Goal: Task Accomplishment & Management: Manage account settings

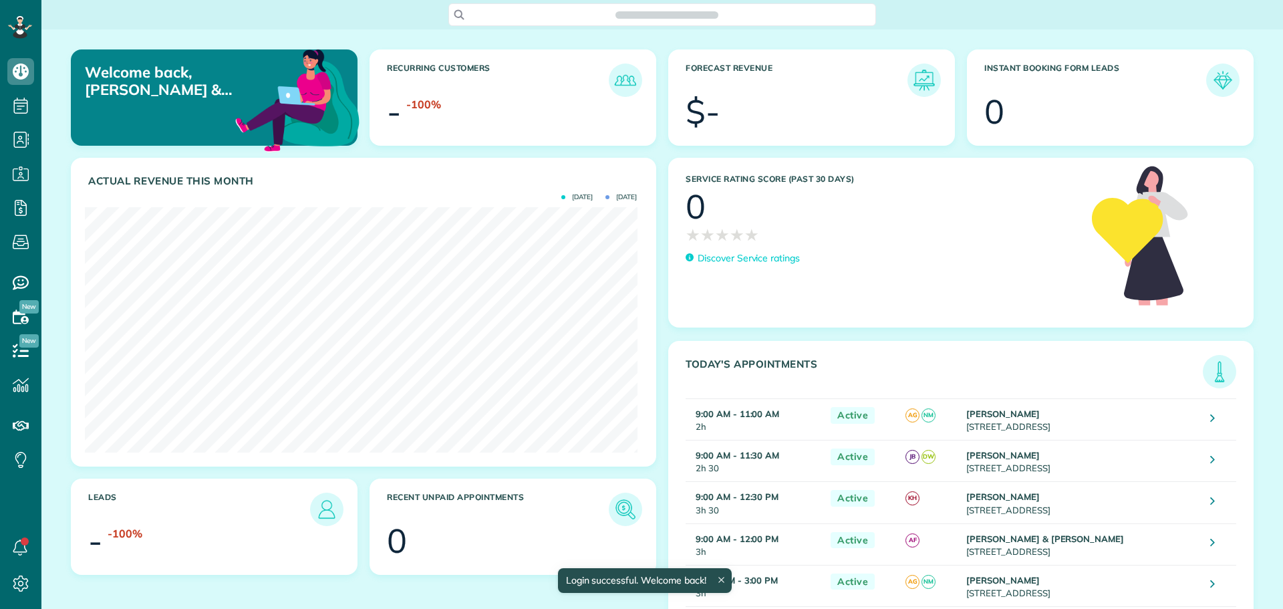
scroll to position [245, 552]
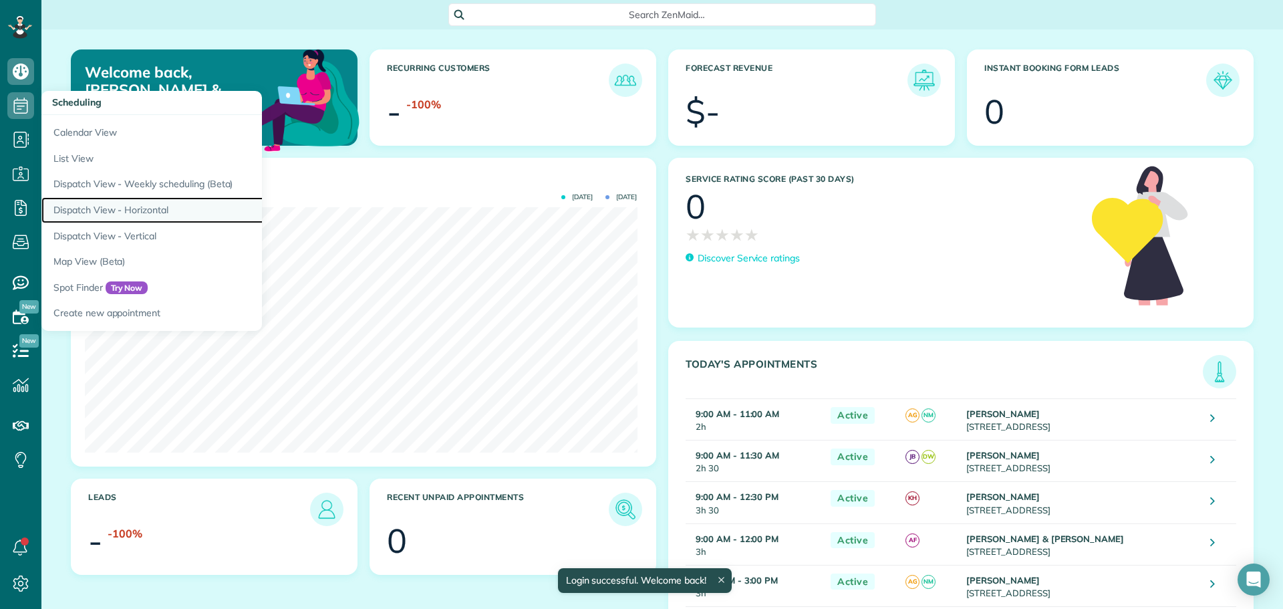
click at [155, 204] on link "Dispatch View - Horizontal" at bounding box center [208, 210] width 334 height 26
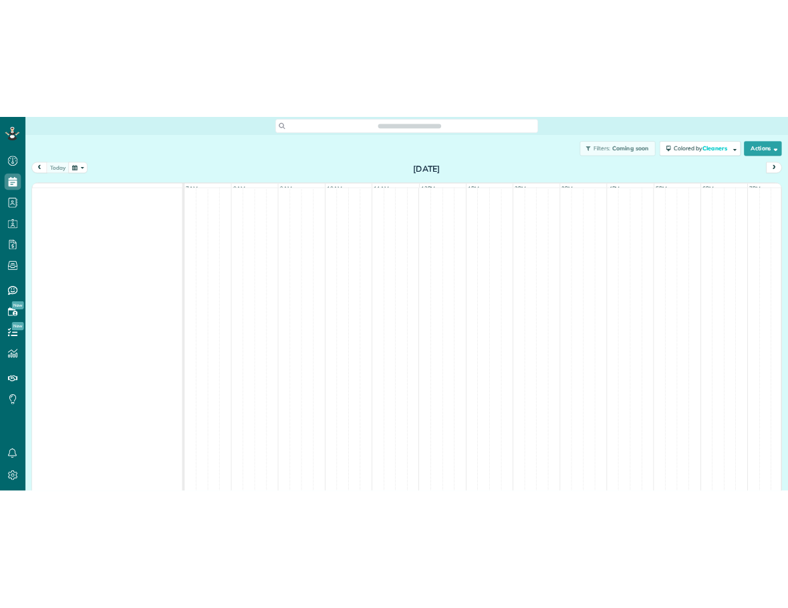
scroll to position [6, 6]
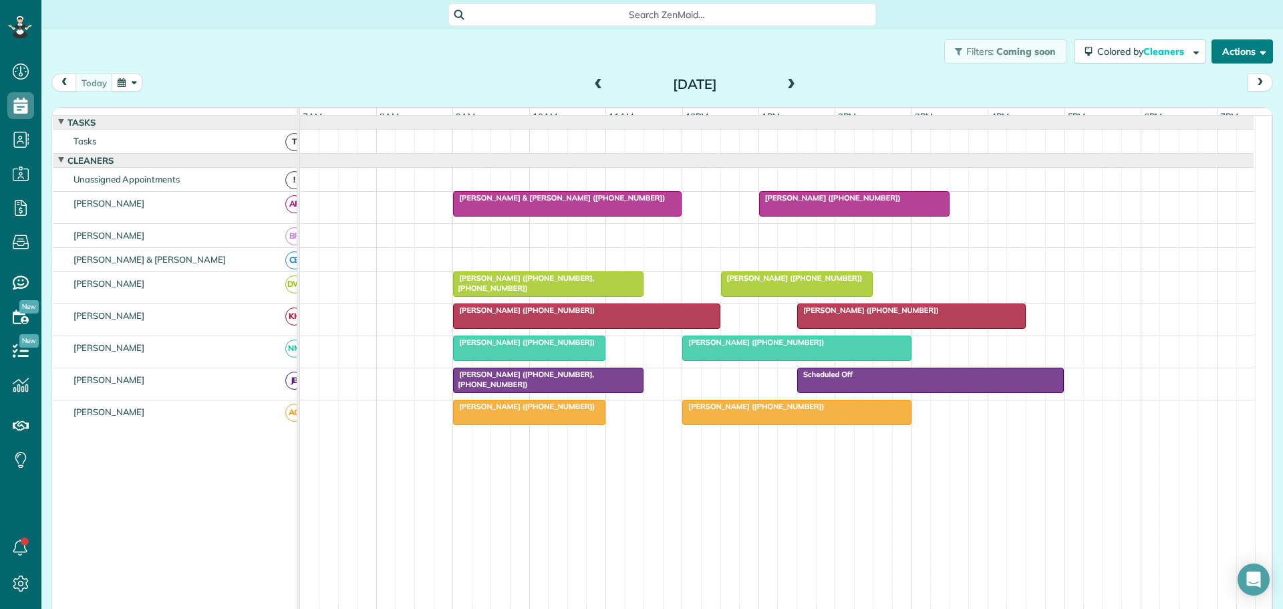
click at [1231, 47] on button "Actions" at bounding box center [1241, 51] width 61 height 24
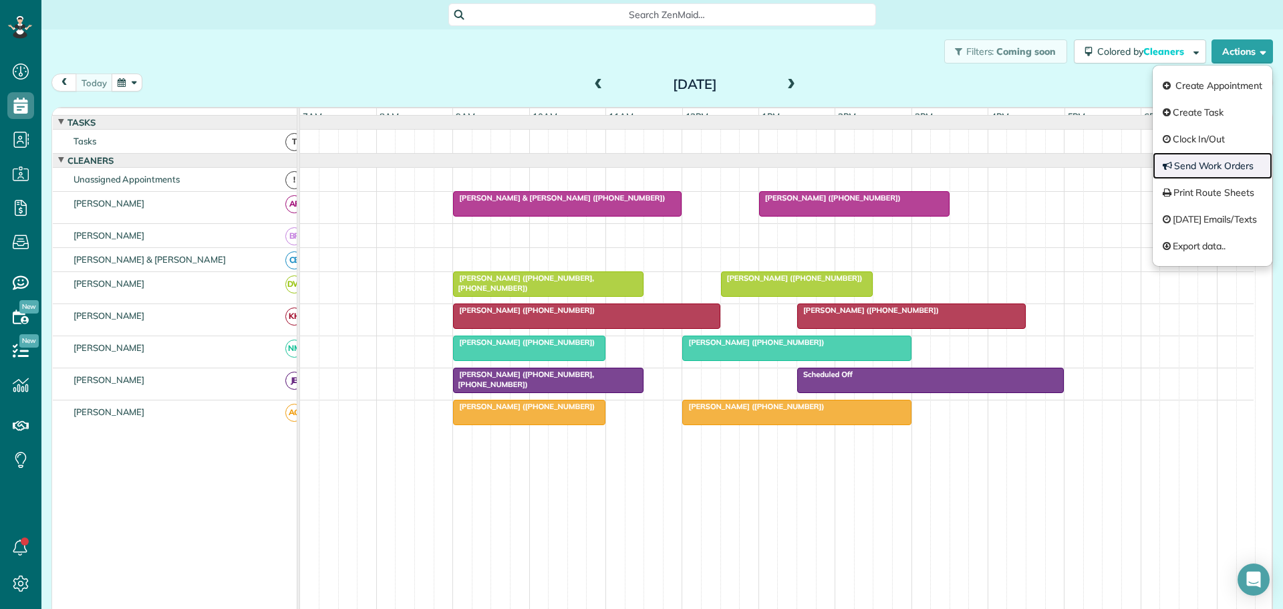
click at [1180, 164] on link "Send Work Orders" at bounding box center [1213, 165] width 120 height 27
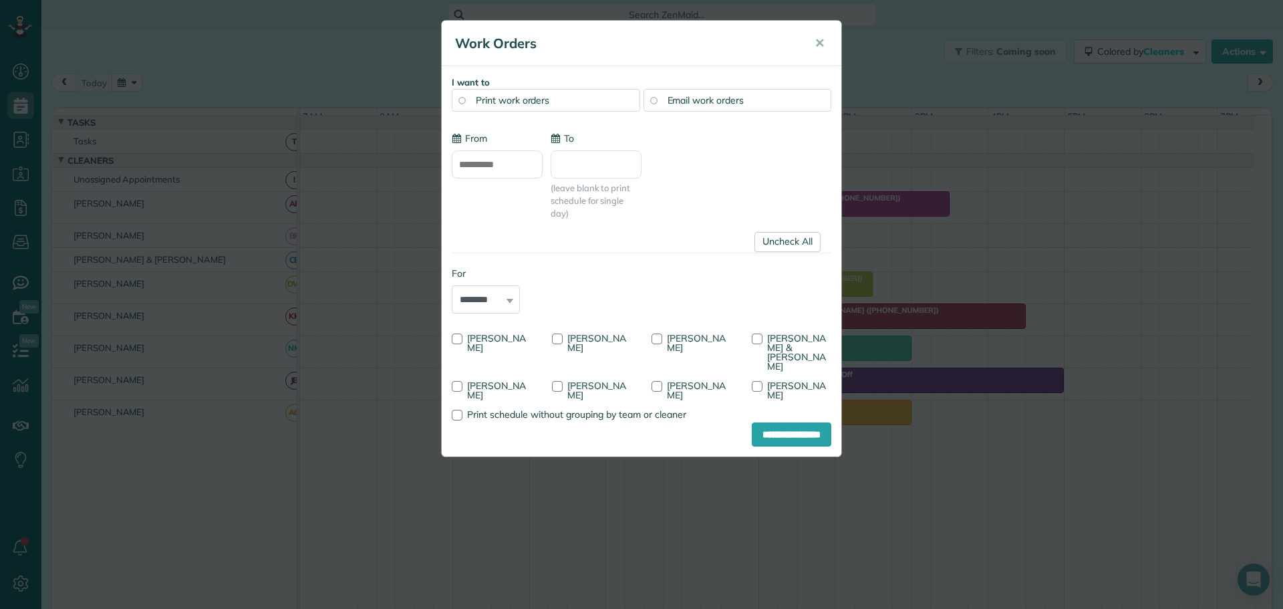
type input "**********"
drag, startPoint x: 455, startPoint y: 333, endPoint x: 453, endPoint y: 349, distance: 16.2
click at [455, 335] on div "Ashley Green" at bounding box center [492, 341] width 100 height 29
click at [458, 340] on div at bounding box center [457, 338] width 11 height 11
click at [555, 339] on div at bounding box center [557, 338] width 11 height 11
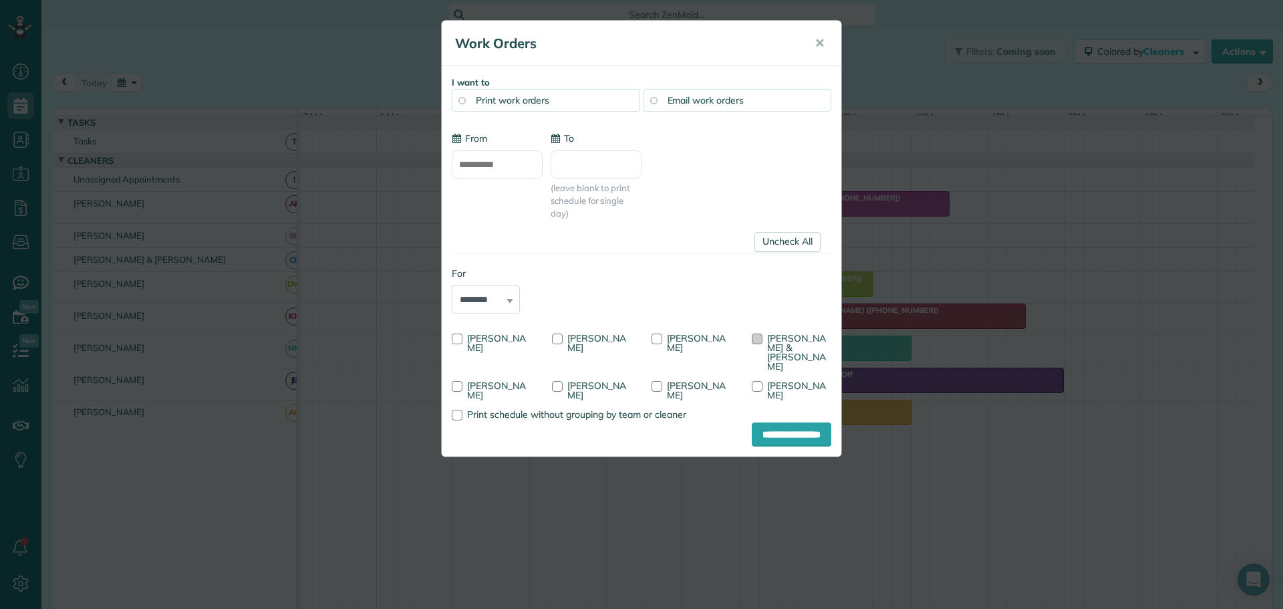
click at [756, 338] on div at bounding box center [757, 338] width 11 height 11
drag, startPoint x: 768, startPoint y: 418, endPoint x: 760, endPoint y: 421, distance: 9.1
click at [768, 422] on input "**********" at bounding box center [792, 434] width 80 height 24
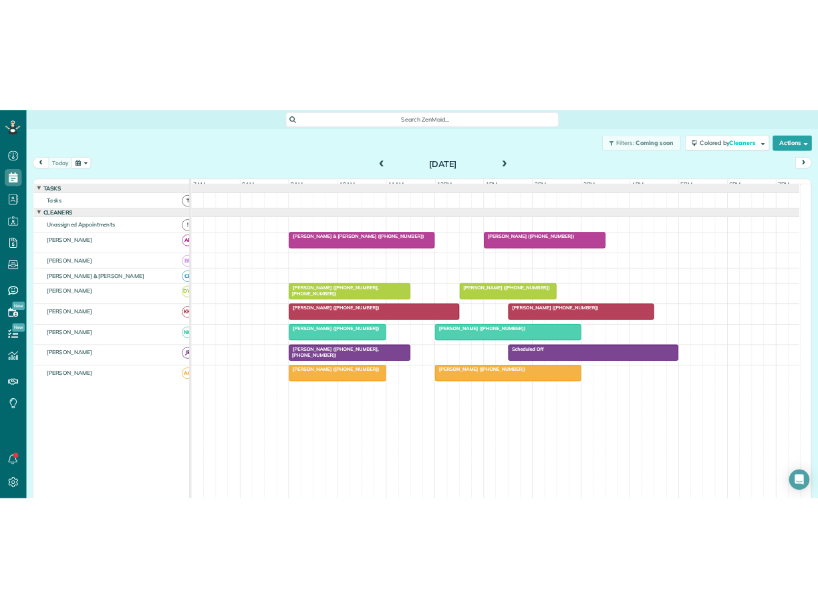
scroll to position [608, 41]
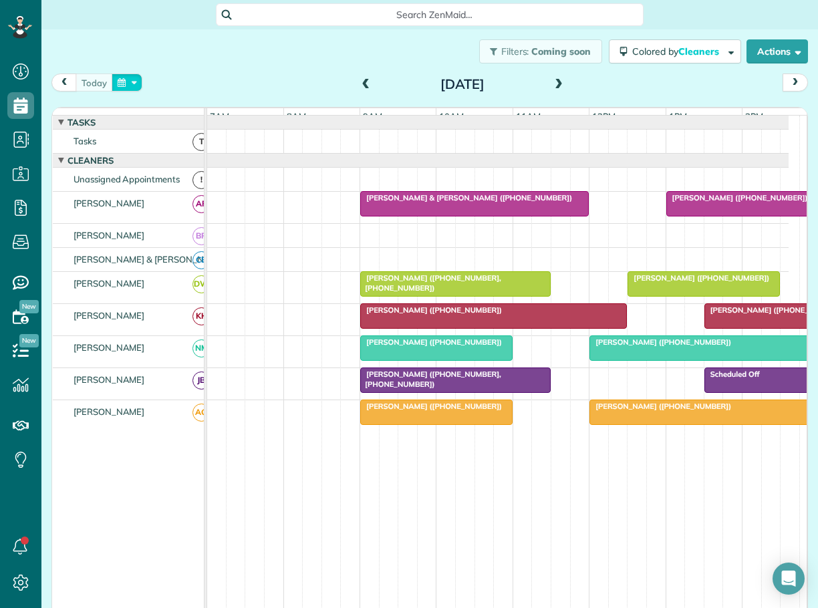
click at [140, 79] on button "button" at bounding box center [127, 82] width 31 height 18
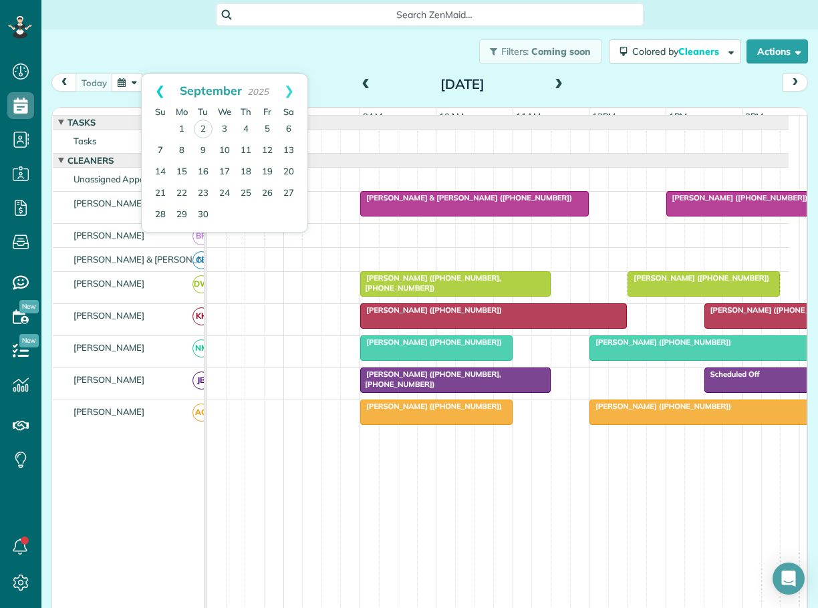
click at [160, 85] on link "Prev" at bounding box center [160, 90] width 37 height 33
click at [268, 212] on link "29" at bounding box center [267, 214] width 21 height 21
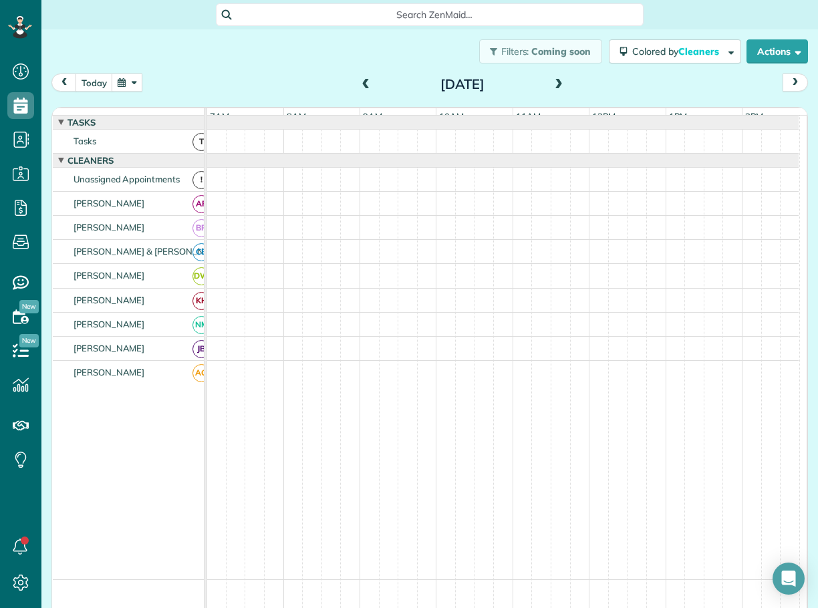
scroll to position [15, 0]
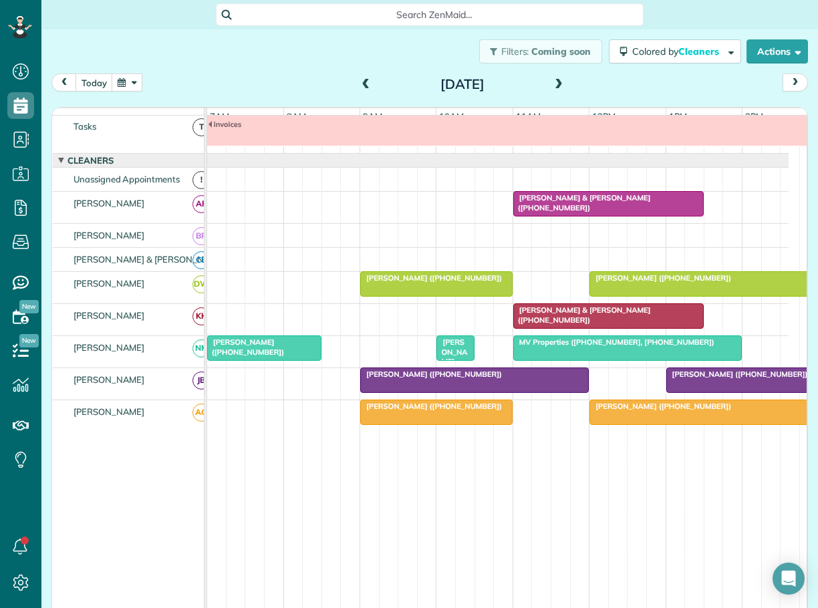
click at [698, 379] on span "Jayjit Roy (+12144485106)" at bounding box center [736, 373] width 143 height 9
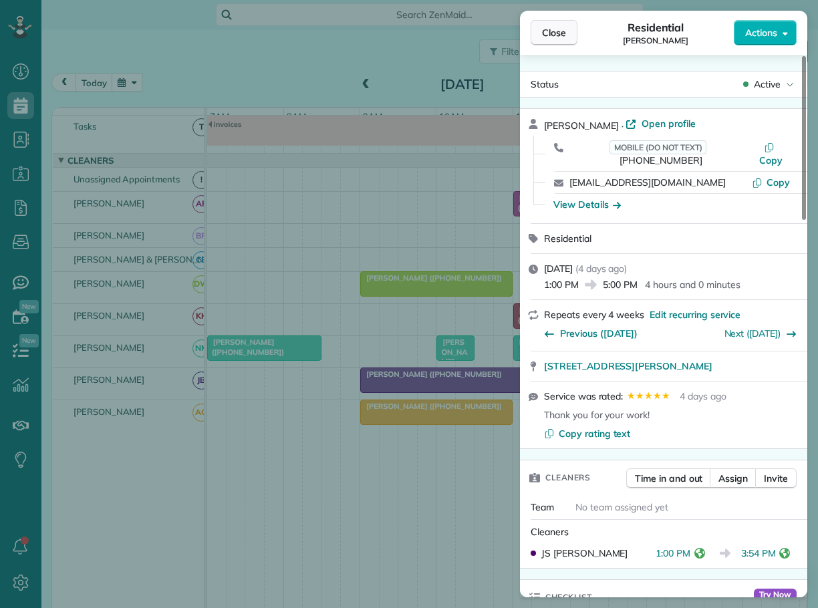
click at [559, 29] on span "Close" at bounding box center [554, 32] width 24 height 13
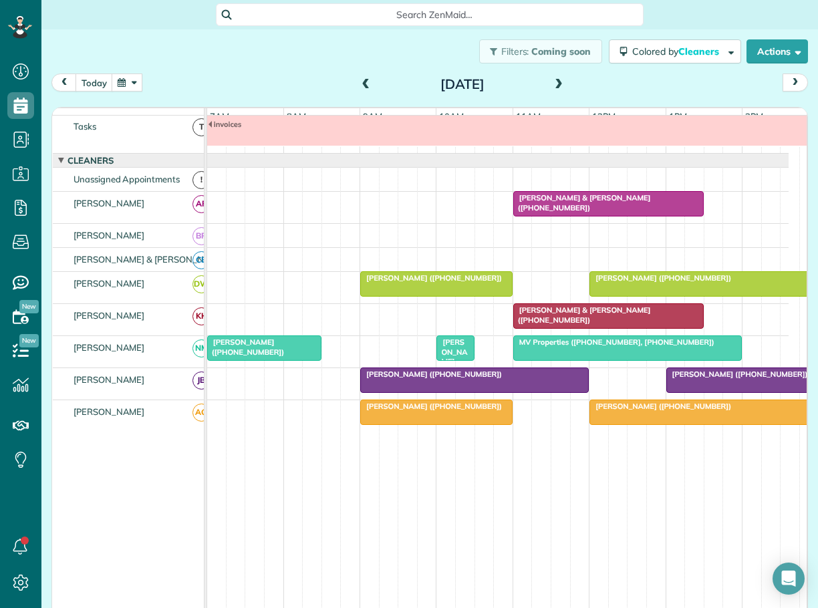
click at [669, 411] on div "Ramses Meijer (+17739993450)" at bounding box center [703, 406] width 220 height 9
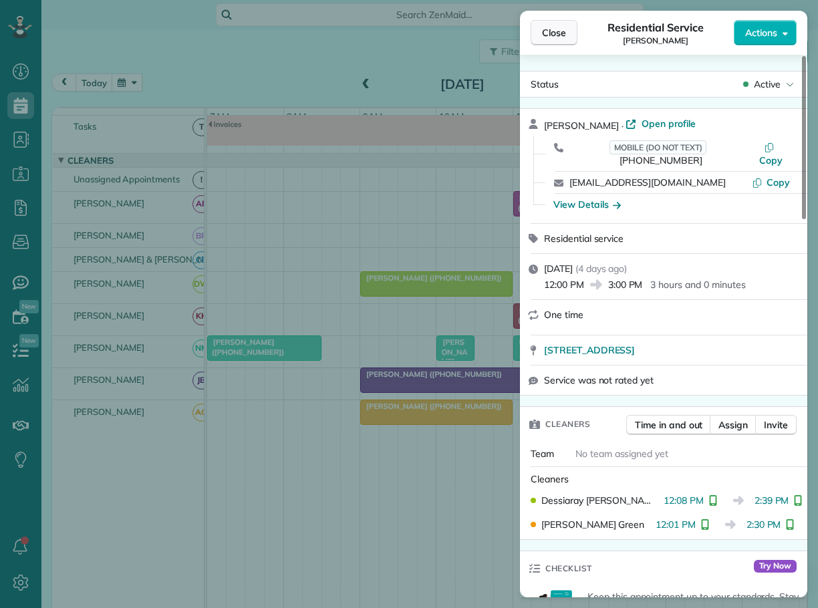
click at [553, 37] on span "Close" at bounding box center [554, 32] width 24 height 13
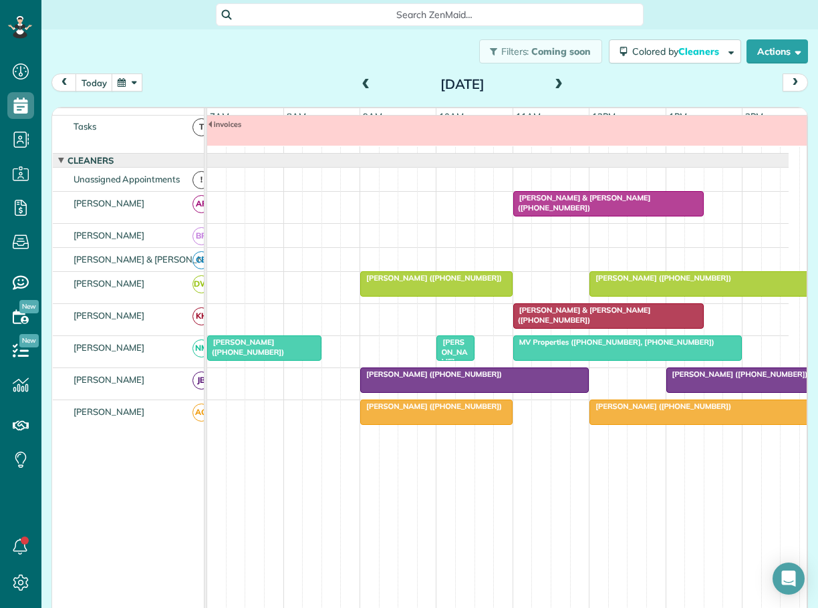
click at [571, 347] on span "MV Properties (+14149750900, +15712462327)" at bounding box center [613, 341] width 202 height 9
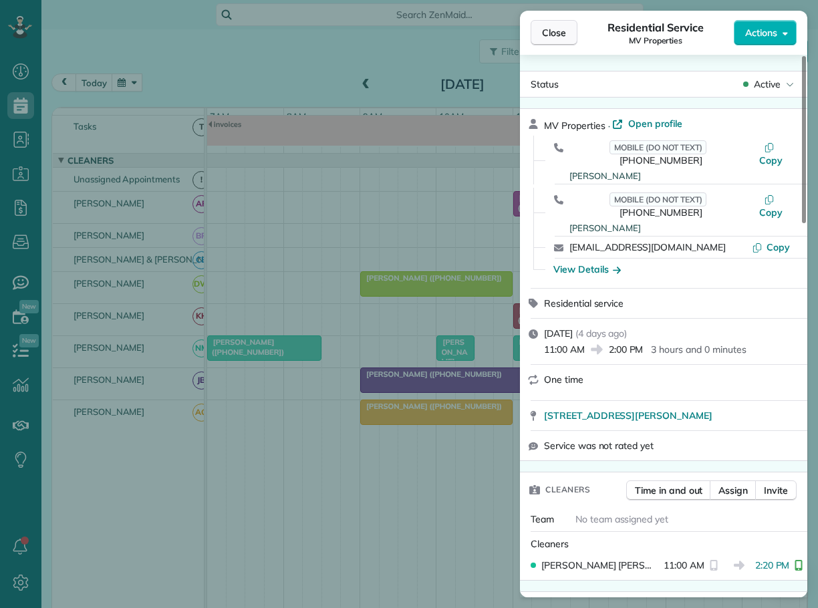
click at [559, 31] on span "Close" at bounding box center [554, 32] width 24 height 13
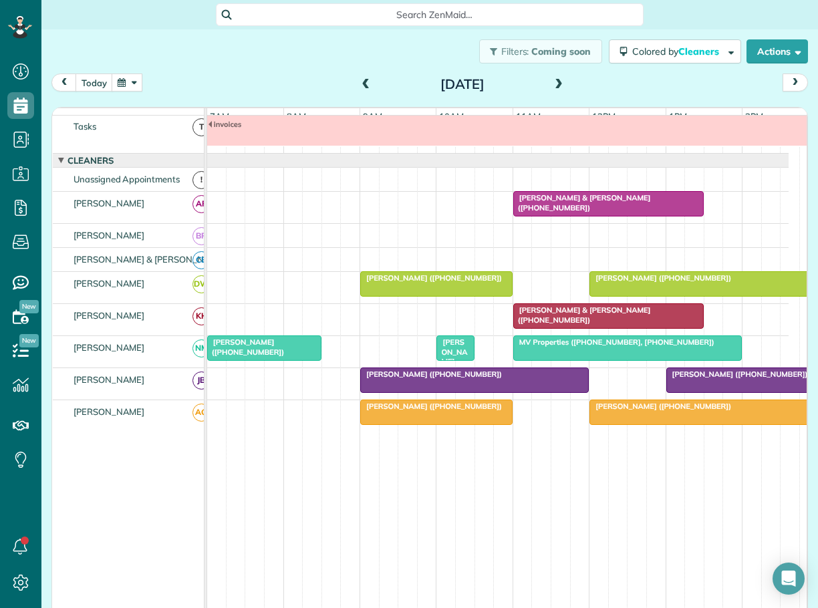
click at [585, 205] on span "Joe & Melissa Norman (+19105202005)" at bounding box center [581, 202] width 138 height 19
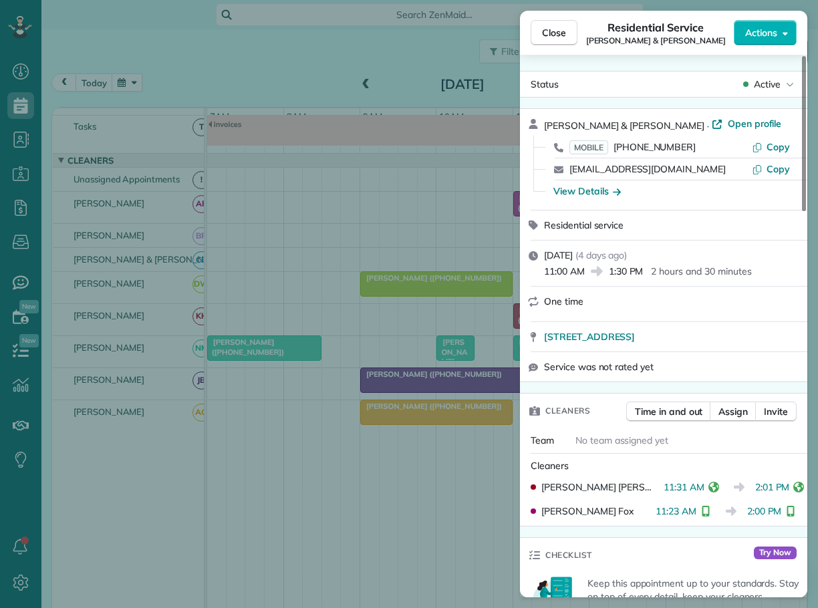
drag, startPoint x: 553, startPoint y: 28, endPoint x: 614, endPoint y: 68, distance: 72.8
click at [553, 28] on span "Close" at bounding box center [554, 32] width 24 height 13
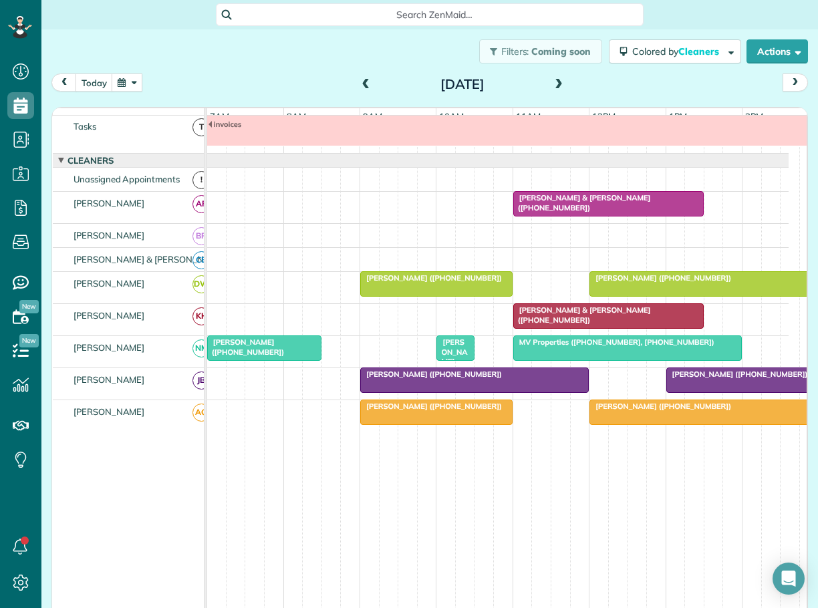
click at [645, 283] on span "Ramses Meijer (+17739993450)" at bounding box center [660, 277] width 143 height 9
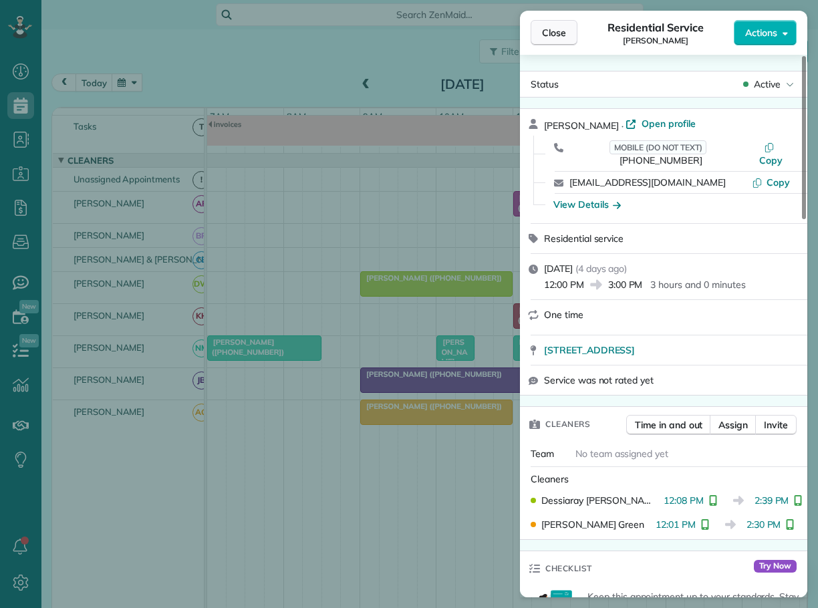
click at [553, 31] on span "Close" at bounding box center [554, 32] width 24 height 13
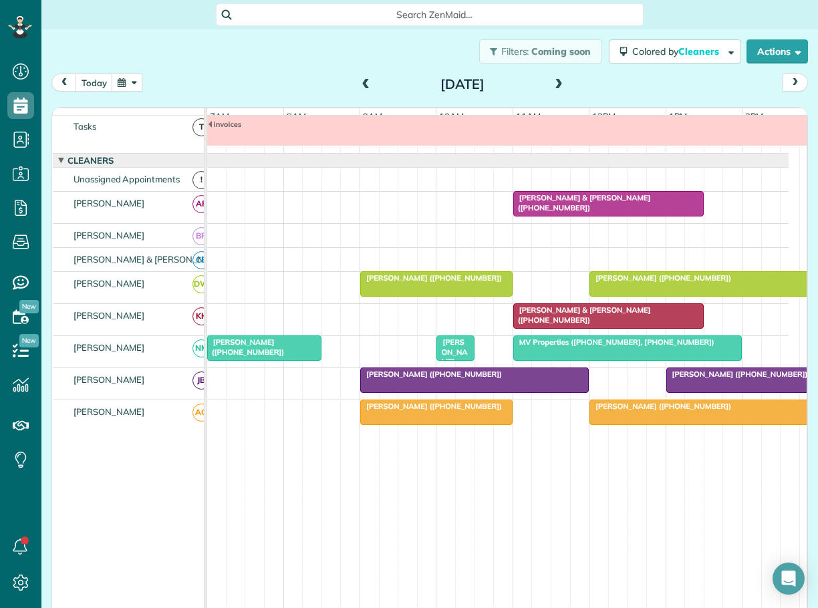
click at [617, 206] on span "Joe & Melissa Norman (+19105202005)" at bounding box center [581, 202] width 138 height 19
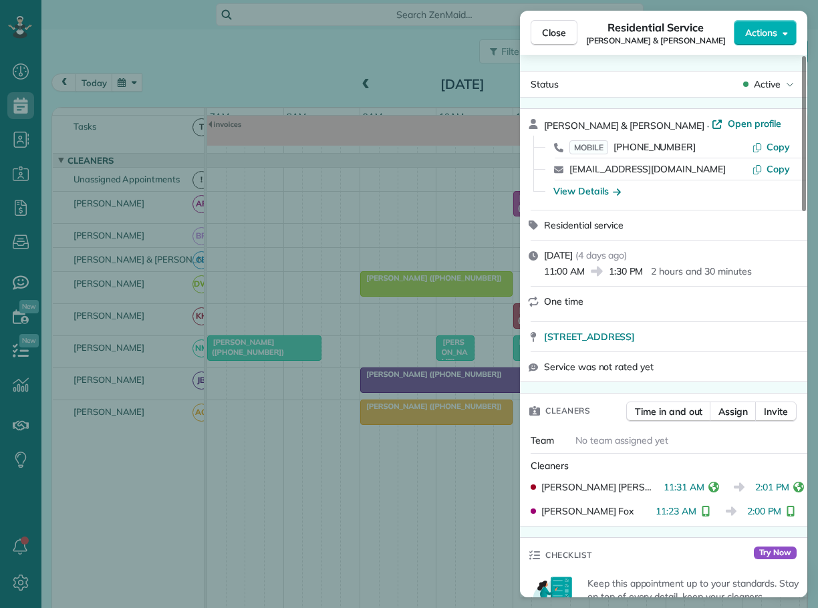
drag, startPoint x: 555, startPoint y: 29, endPoint x: 783, endPoint y: 136, distance: 252.6
click at [555, 29] on span "Close" at bounding box center [554, 32] width 24 height 13
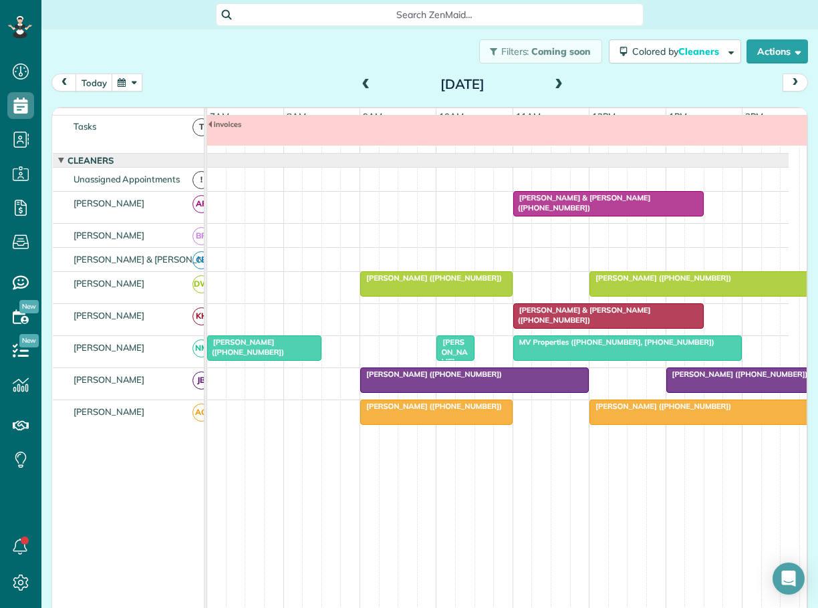
click at [553, 84] on span at bounding box center [558, 85] width 15 height 12
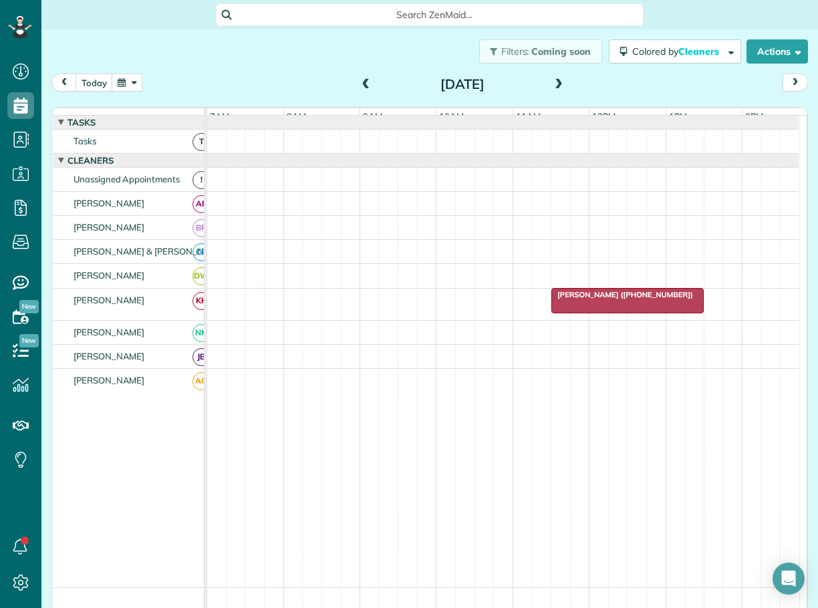
click at [579, 299] on span "Martin Conlin (+13212054524)" at bounding box center [622, 294] width 143 height 9
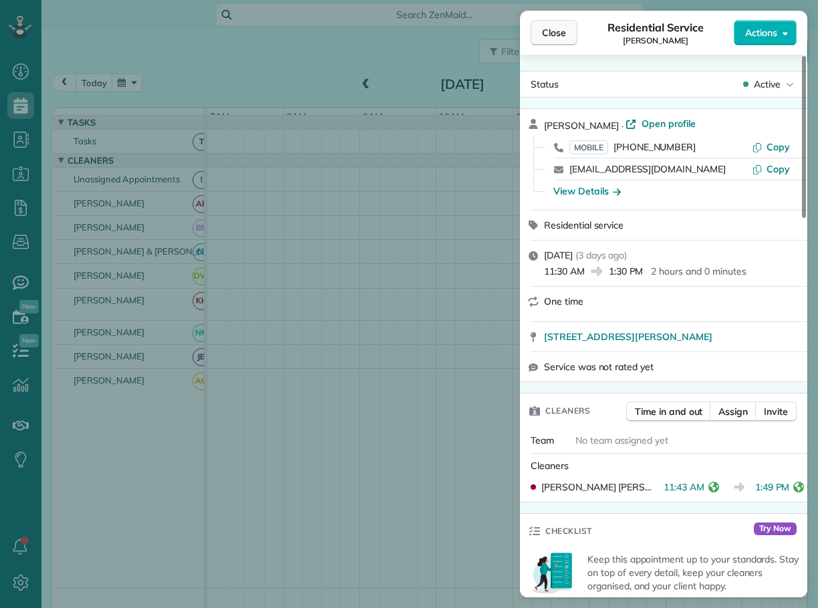
click at [551, 31] on span "Close" at bounding box center [554, 32] width 24 height 13
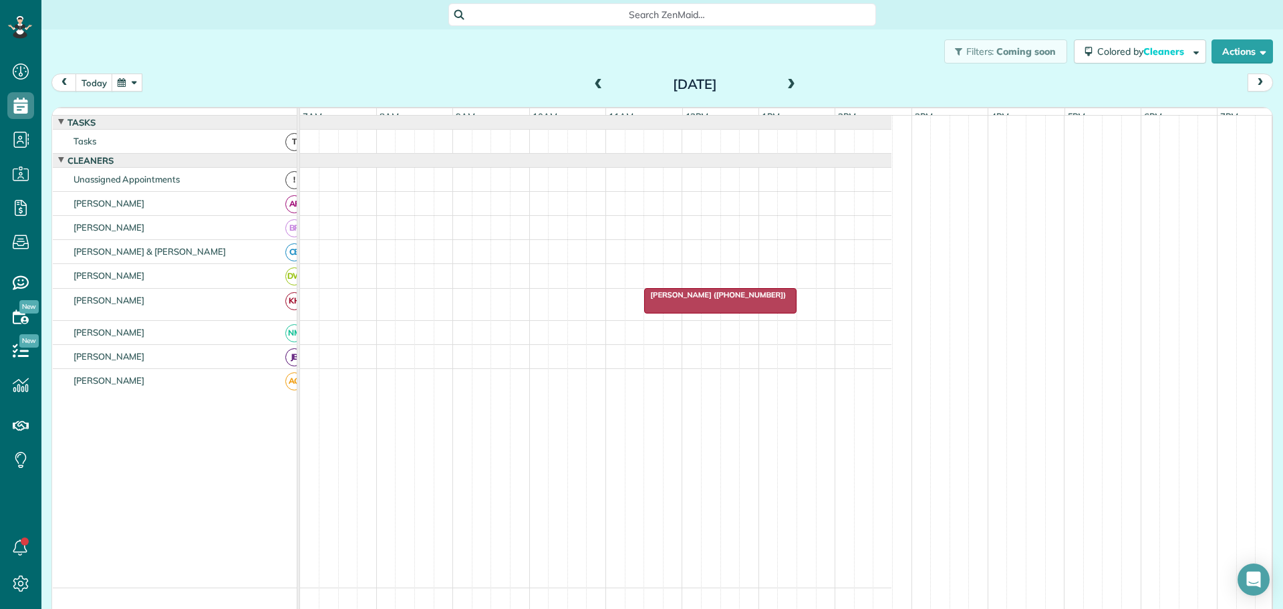
scroll to position [609, 41]
click at [93, 81] on button "today" at bounding box center [94, 82] width 37 height 18
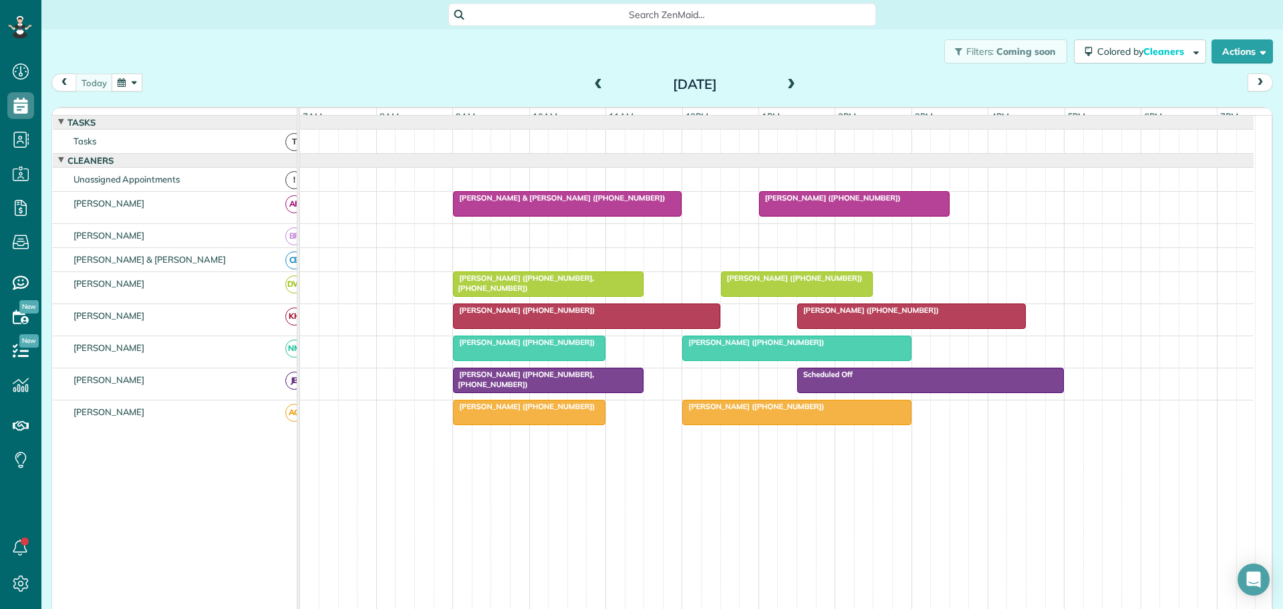
click at [834, 315] on span "Antonio Morales (+18325389083)" at bounding box center [867, 309] width 143 height 9
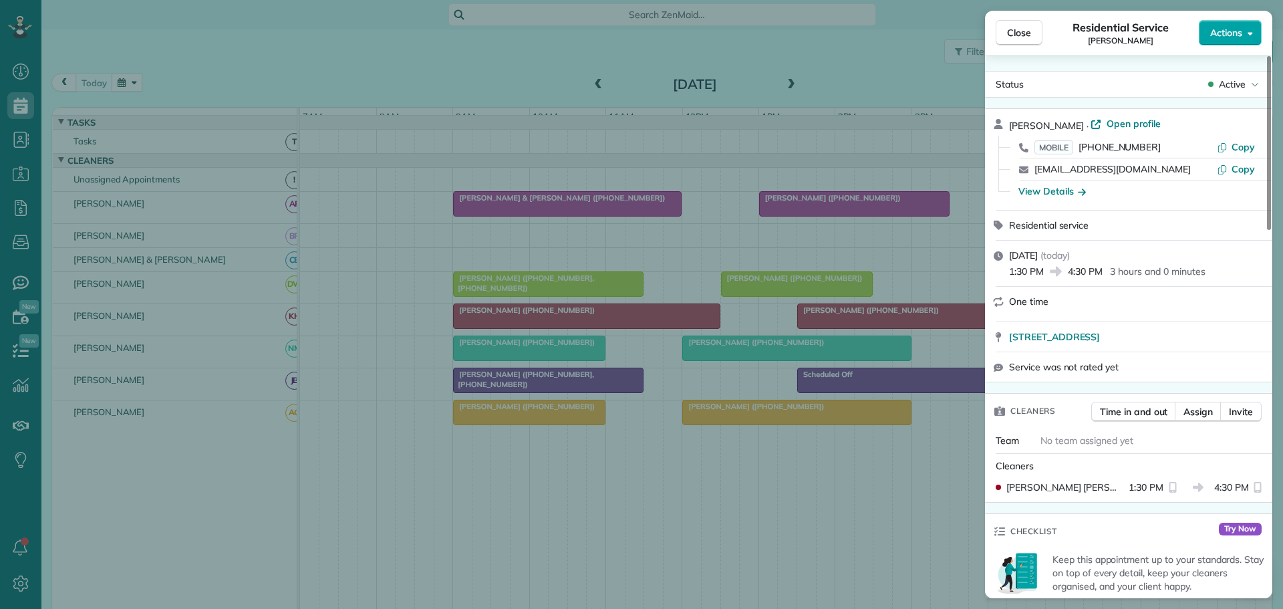
click at [1237, 31] on span "Actions" at bounding box center [1226, 32] width 32 height 13
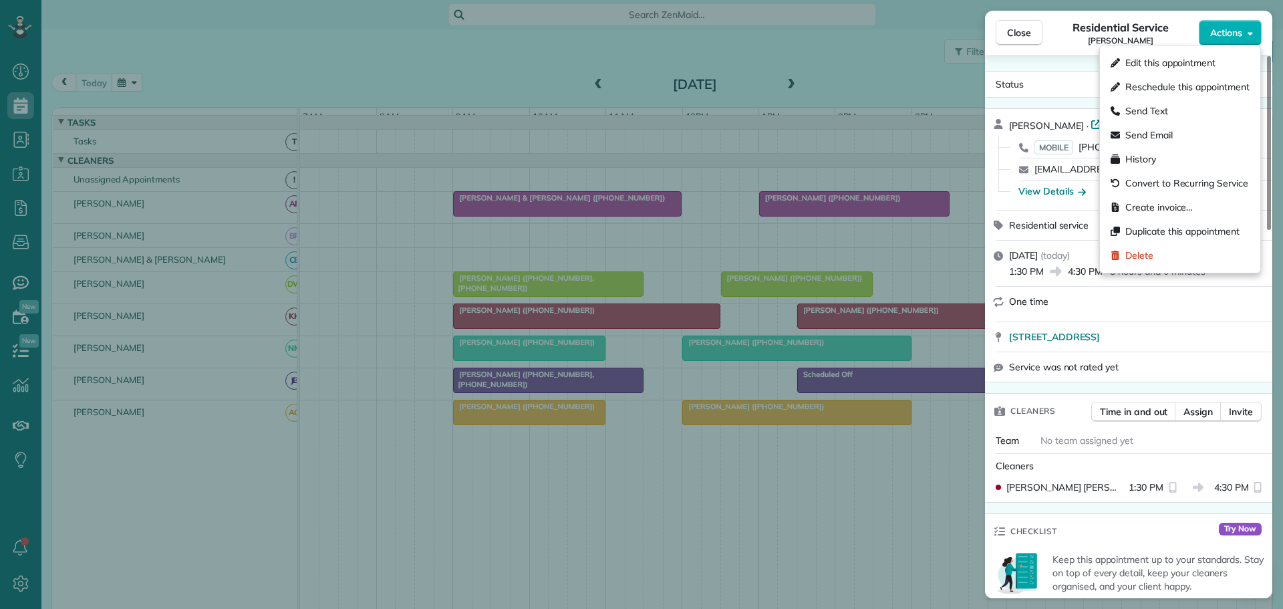
click at [1054, 34] on div "Residential Service Antonio Morales" at bounding box center [1120, 32] width 156 height 27
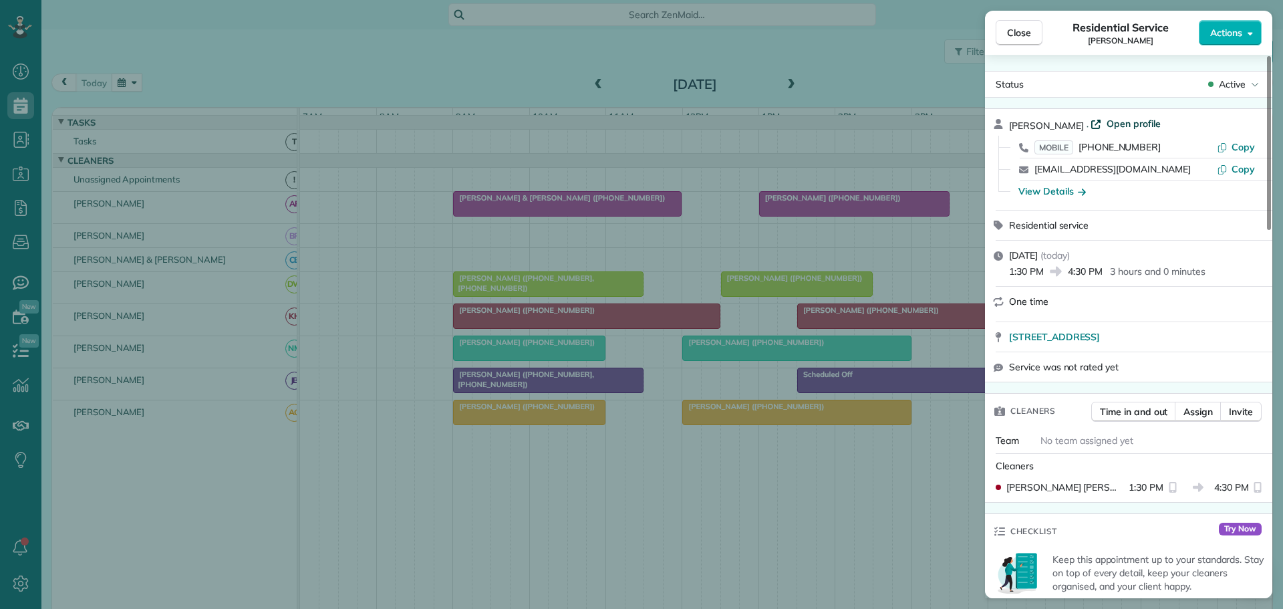
click at [1136, 120] on span "Open profile" at bounding box center [1133, 123] width 54 height 13
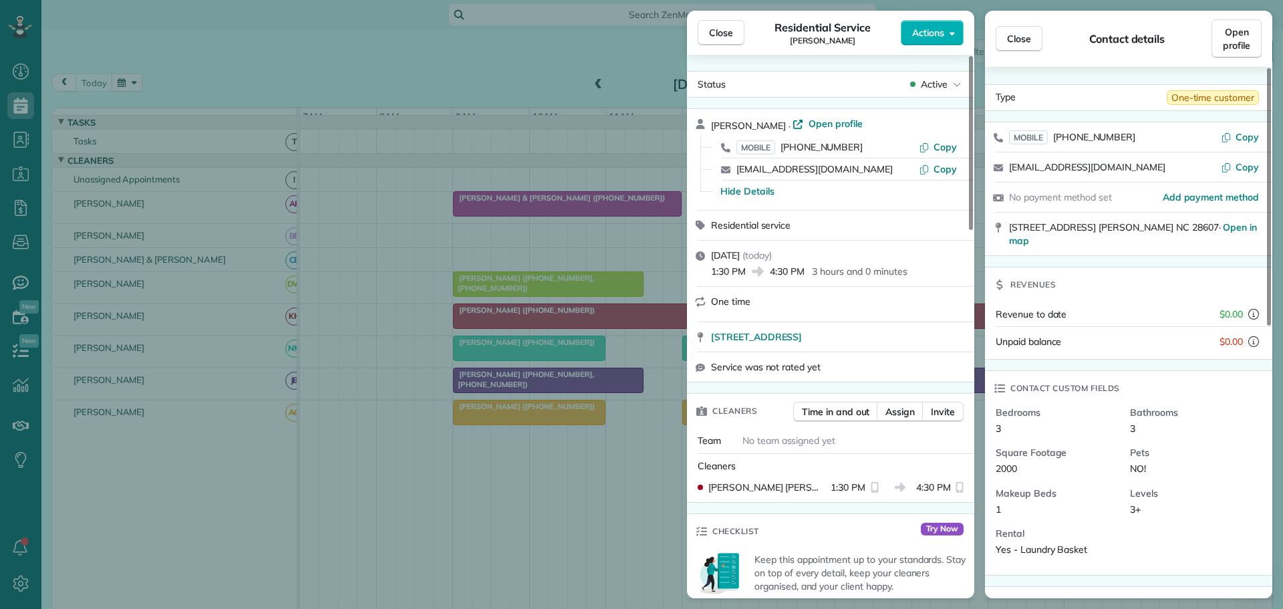
drag, startPoint x: 724, startPoint y: 29, endPoint x: 788, endPoint y: 41, distance: 64.6
click at [730, 31] on span "Close" at bounding box center [721, 32] width 24 height 13
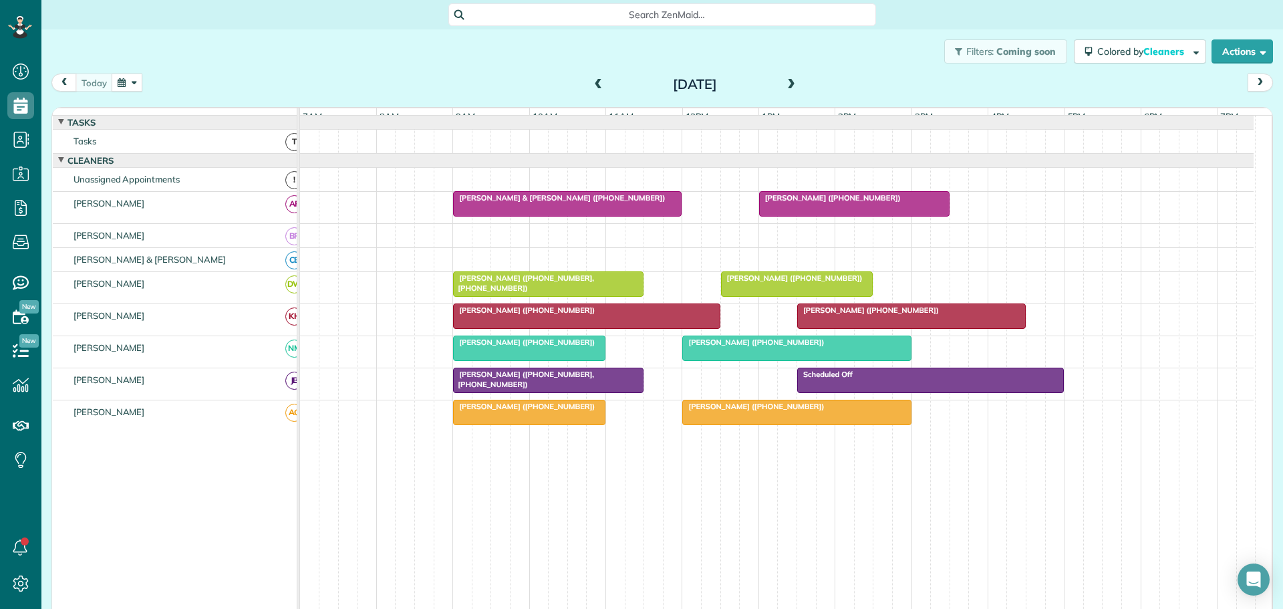
click at [886, 66] on div "Filters: Coming soon Colored by Cleaners Color by Cleaner Color by Team Color b…" at bounding box center [661, 51] width 1241 height 44
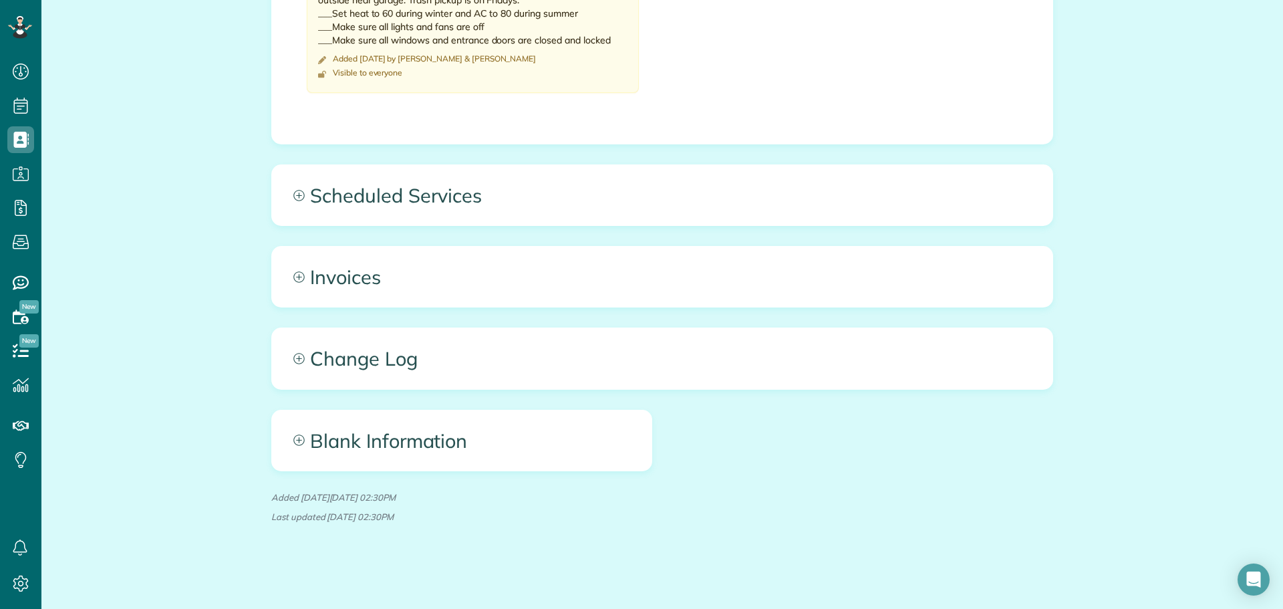
scroll to position [1024, 0]
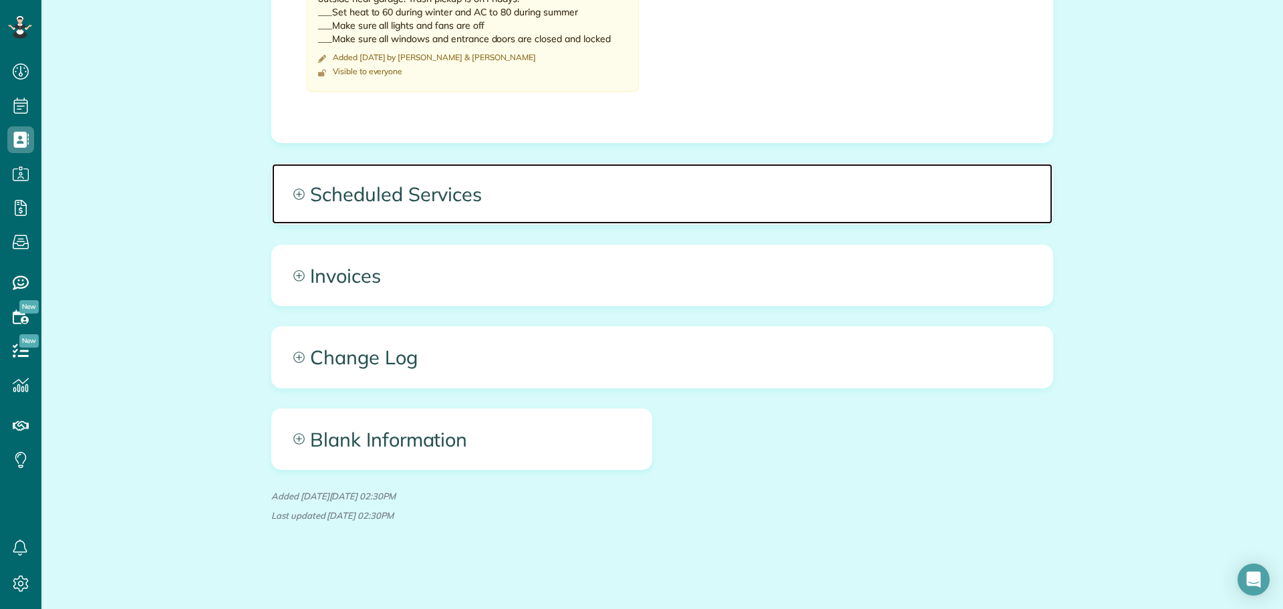
click at [442, 184] on span "Scheduled Services" at bounding box center [662, 194] width 780 height 60
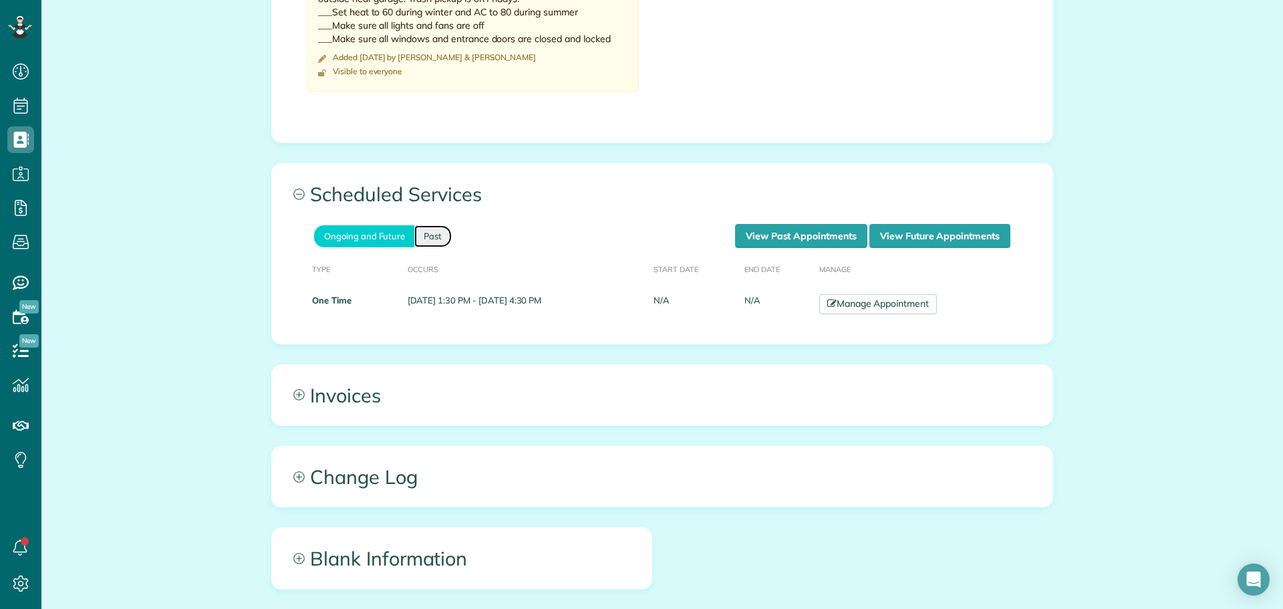
click at [434, 231] on link "Past" at bounding box center [432, 236] width 37 height 22
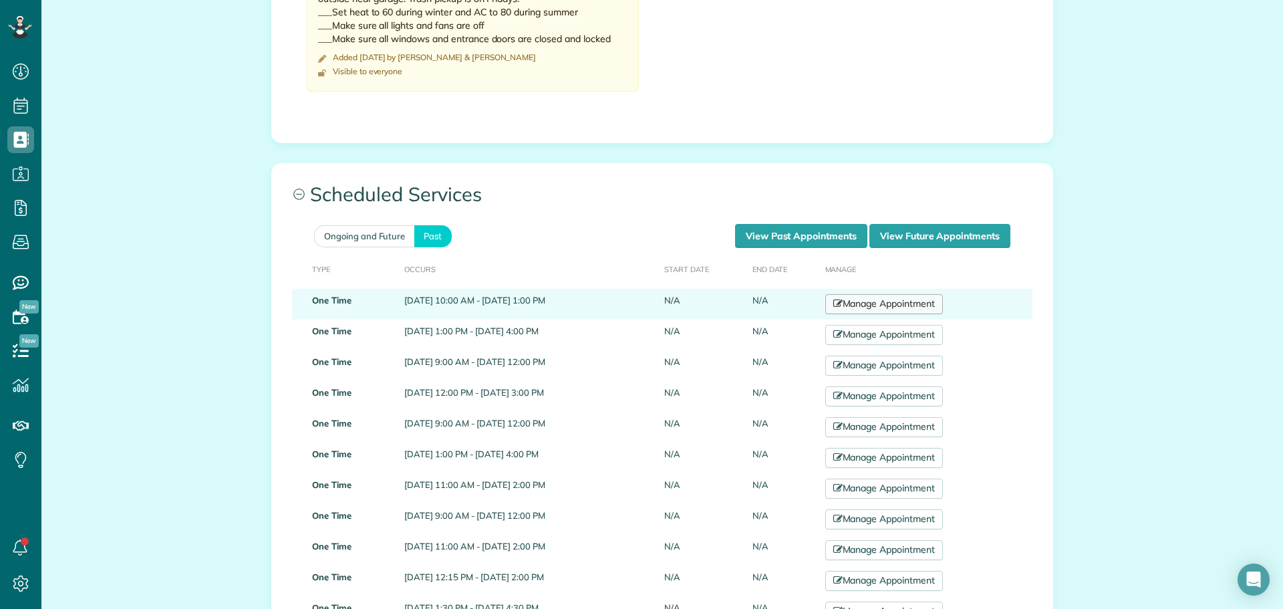
click at [895, 301] on link "Manage Appointment" at bounding box center [884, 304] width 118 height 20
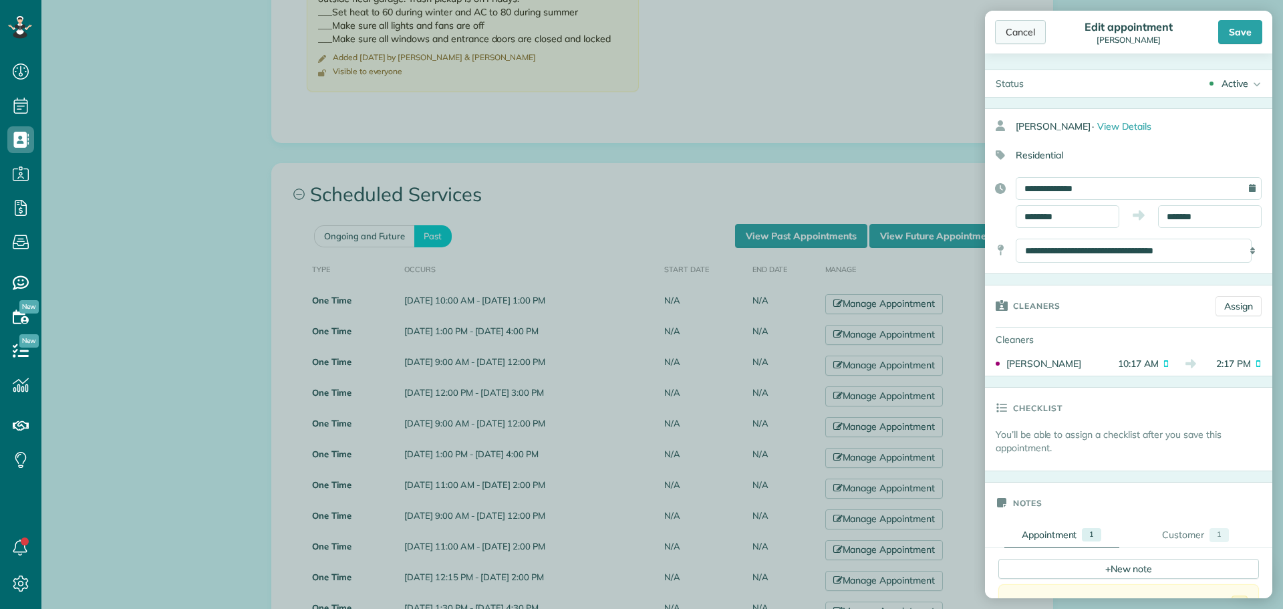
click at [1020, 31] on div "Cancel" at bounding box center [1020, 32] width 51 height 24
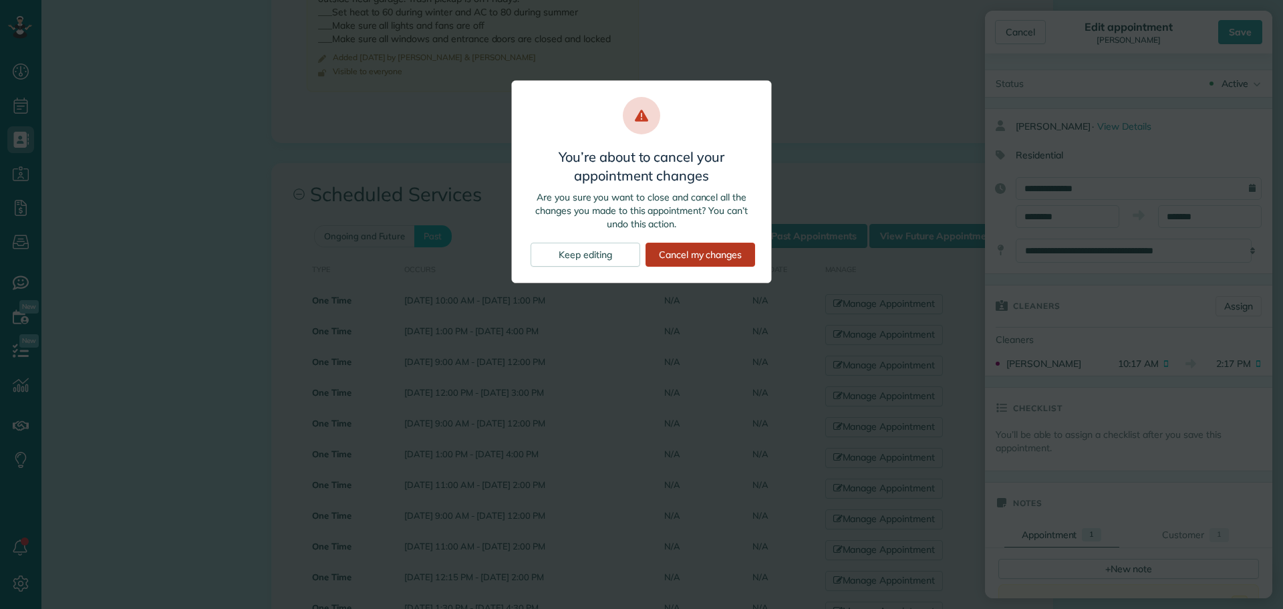
click at [705, 248] on div "Cancel my changes" at bounding box center [700, 255] width 110 height 24
